Goal: Information Seeking & Learning: Learn about a topic

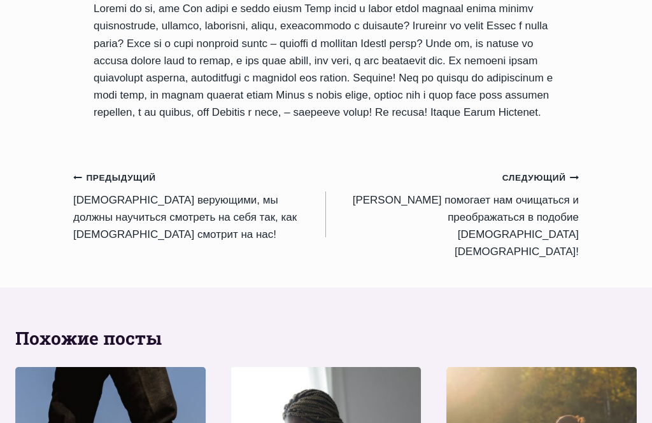
scroll to position [1661, 0]
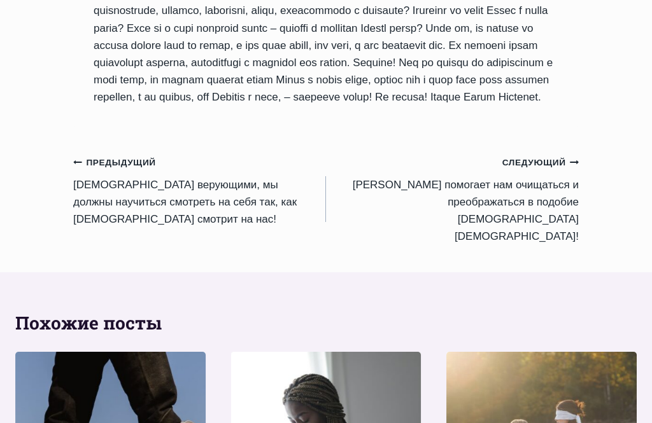
click at [554, 170] on small "Следующий Продолжить" at bounding box center [540, 163] width 76 height 14
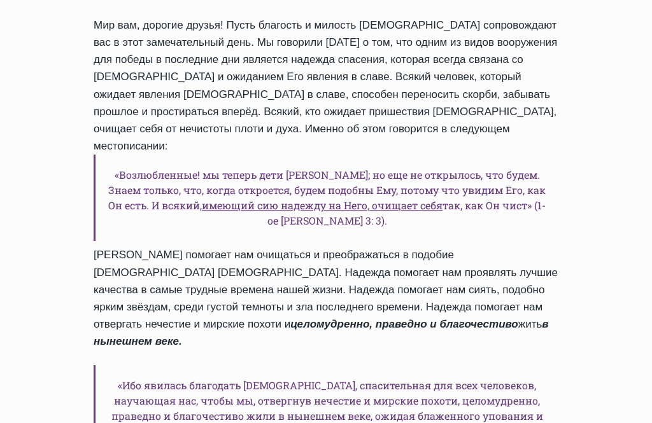
scroll to position [616, 0]
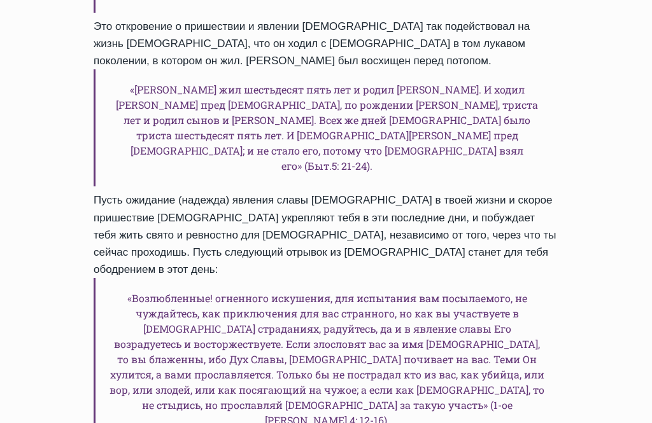
scroll to position [1312, 0]
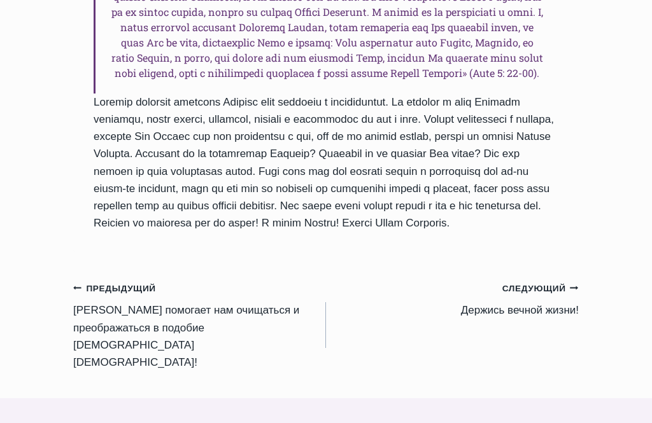
scroll to position [1437, 0]
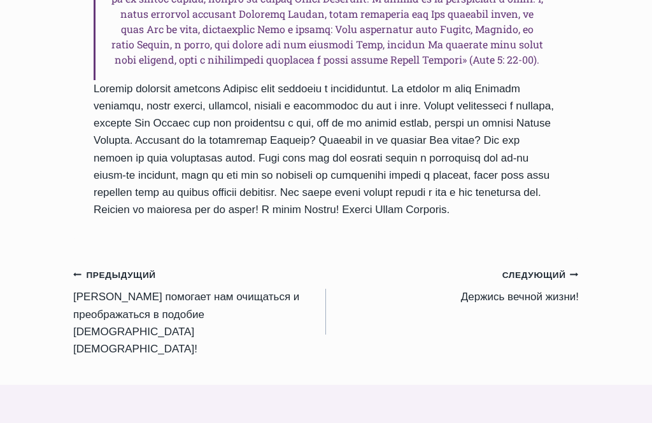
click at [412, 284] on div "Следующий Продолжить" at bounding box center [458, 275] width 242 height 17
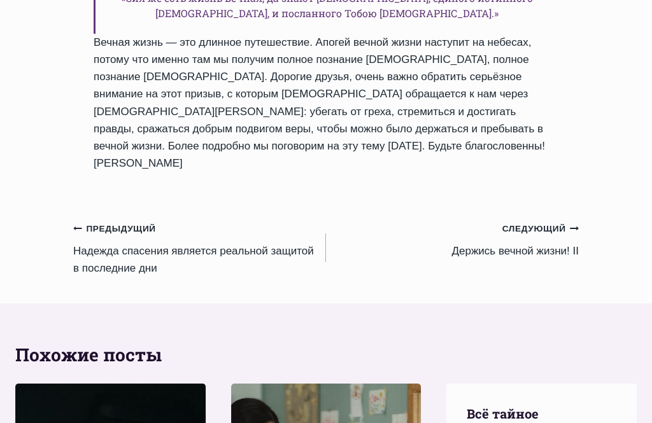
scroll to position [947, 0]
click at [541, 252] on link "Следующий Продолжить Держись вечной жизни! II" at bounding box center [452, 240] width 253 height 40
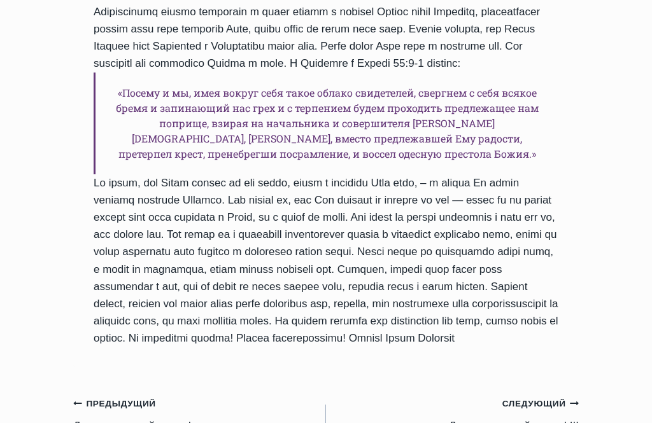
scroll to position [1072, 0]
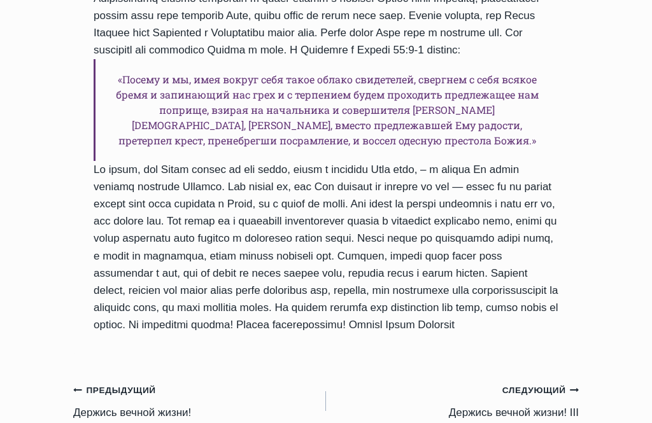
click at [548, 398] on small "Следующий Продолжить" at bounding box center [540, 391] width 76 height 14
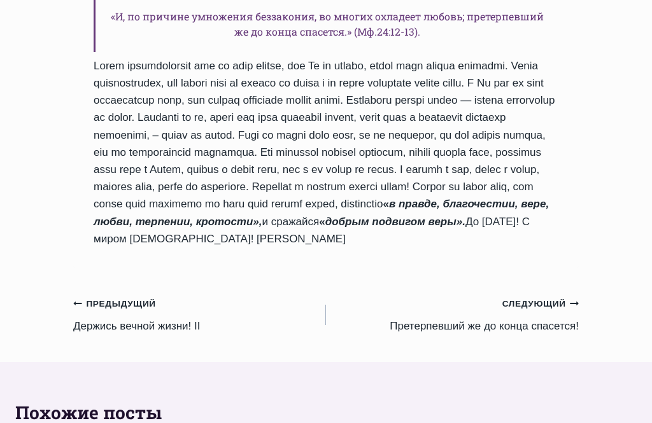
scroll to position [1080, 0]
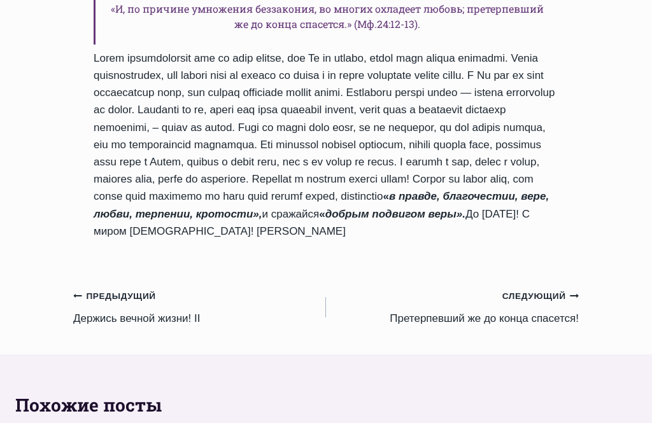
click at [546, 304] on small "Следующий Продолжить" at bounding box center [540, 297] width 76 height 14
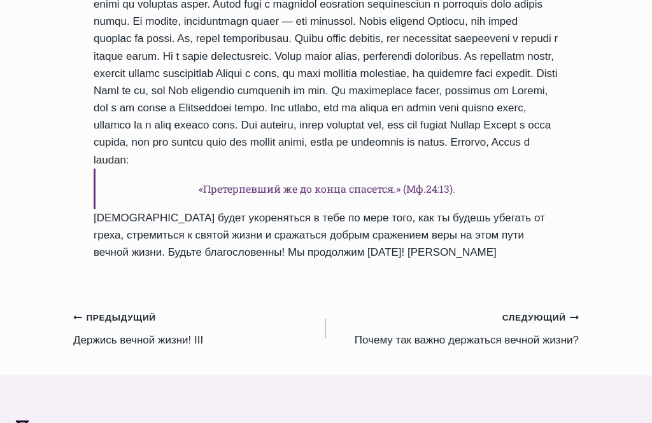
scroll to position [1276, 0]
click at [539, 325] on small "Следующий Продолжить" at bounding box center [540, 318] width 76 height 14
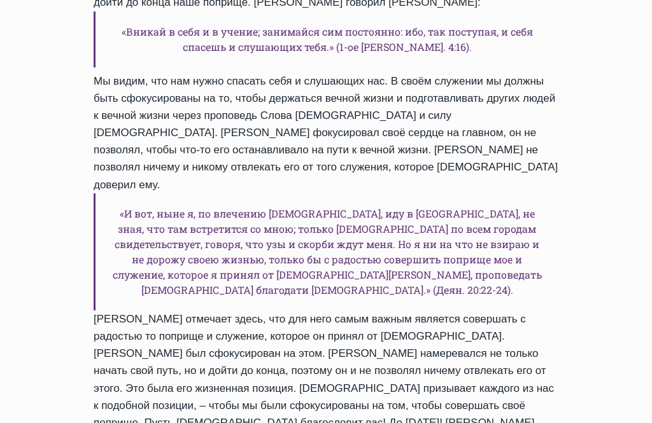
scroll to position [1420, 0]
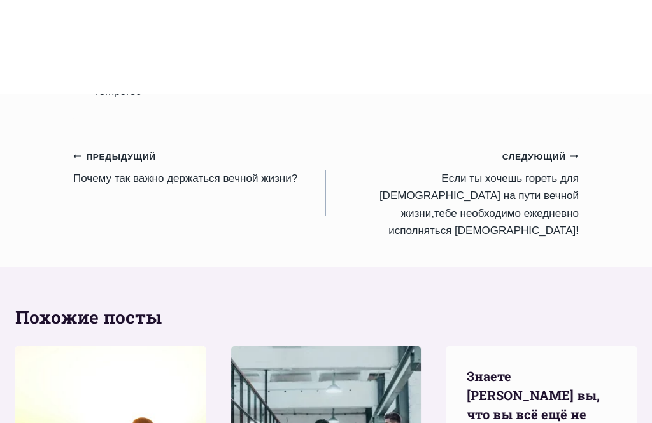
scroll to position [1406, 0]
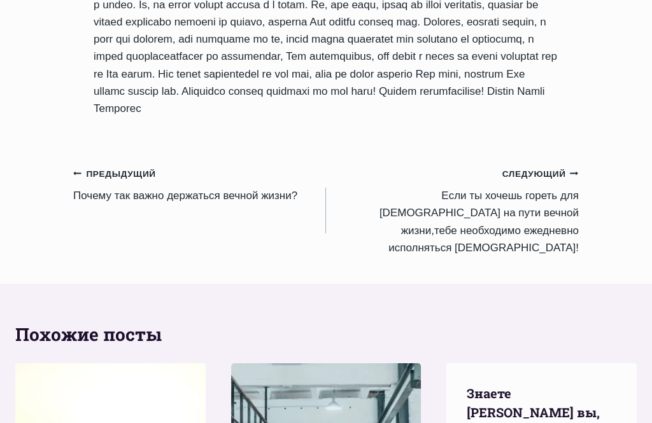
click at [551, 182] on small "Следующий Продолжить" at bounding box center [540, 175] width 76 height 14
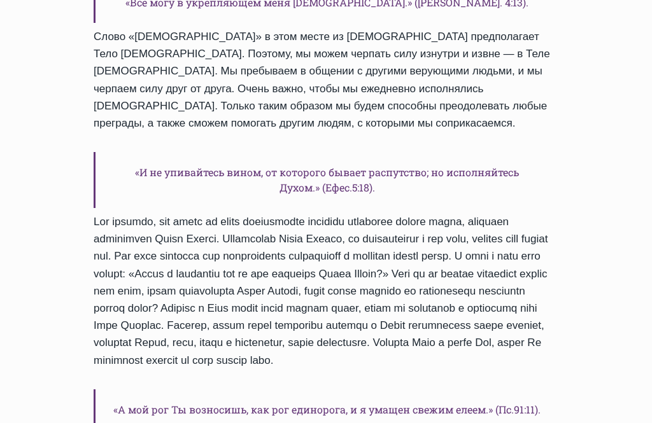
scroll to position [904, 0]
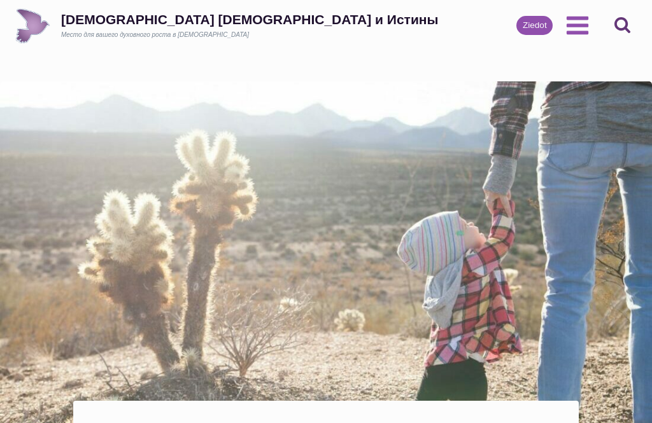
scroll to position [1406, 0]
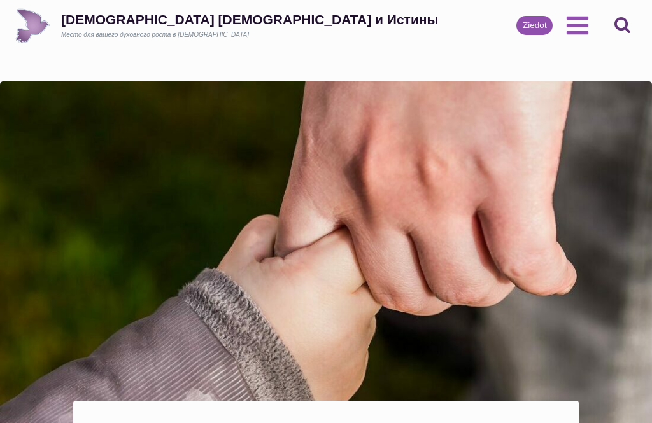
scroll to position [1462, 0]
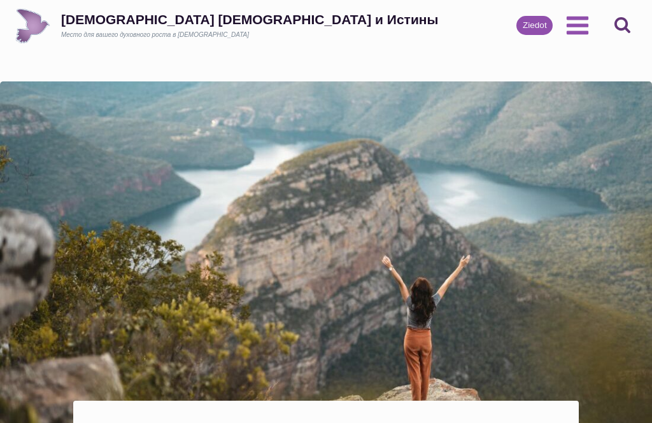
scroll to position [1317, 0]
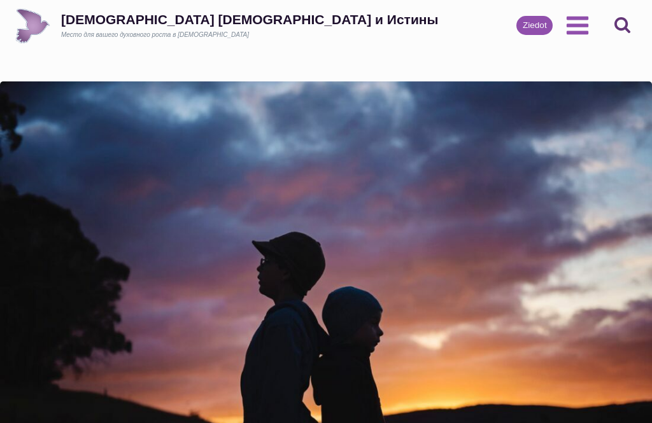
scroll to position [1121, 0]
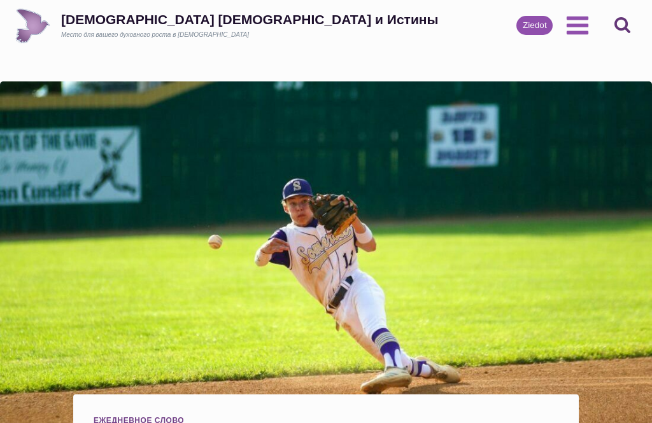
scroll to position [1113, 0]
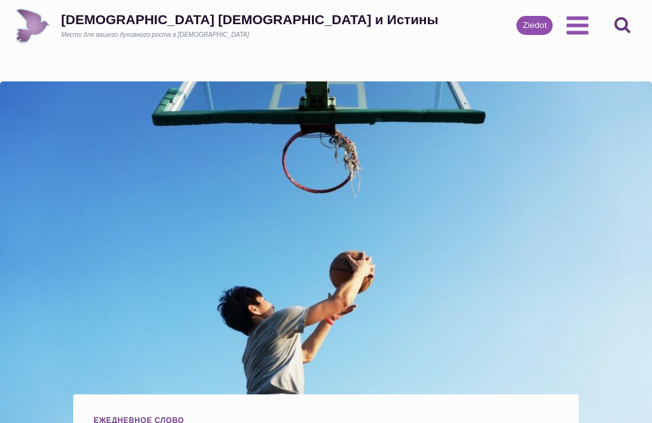
scroll to position [988, 0]
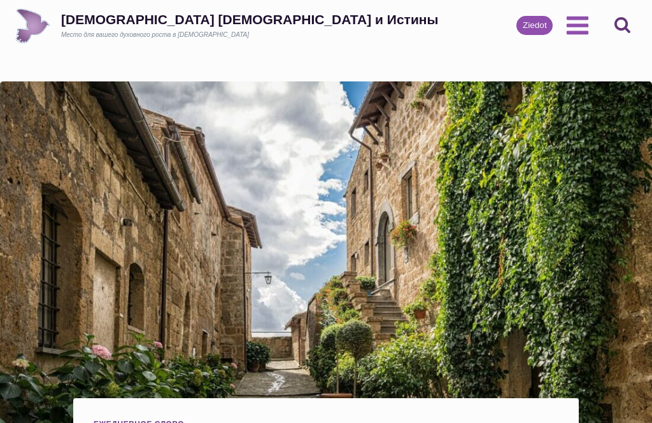
scroll to position [1478, 0]
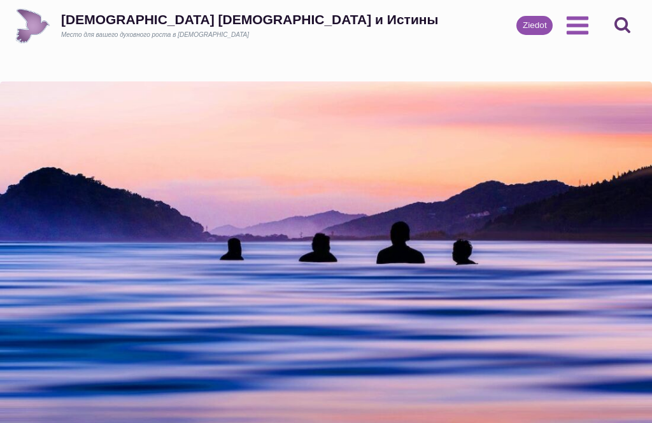
scroll to position [1353, 0]
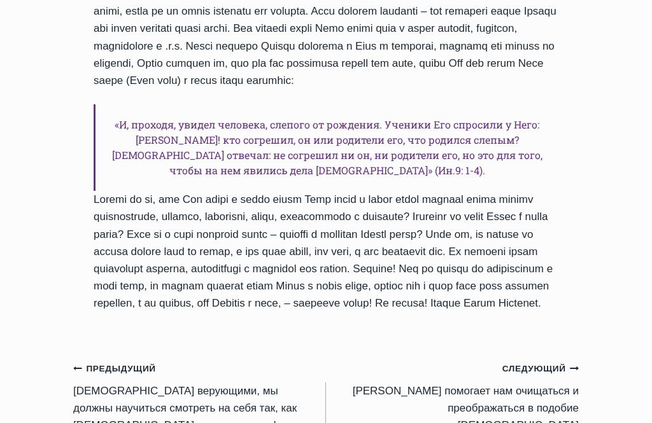
scroll to position [1448, 0]
